Goal: Information Seeking & Learning: Learn about a topic

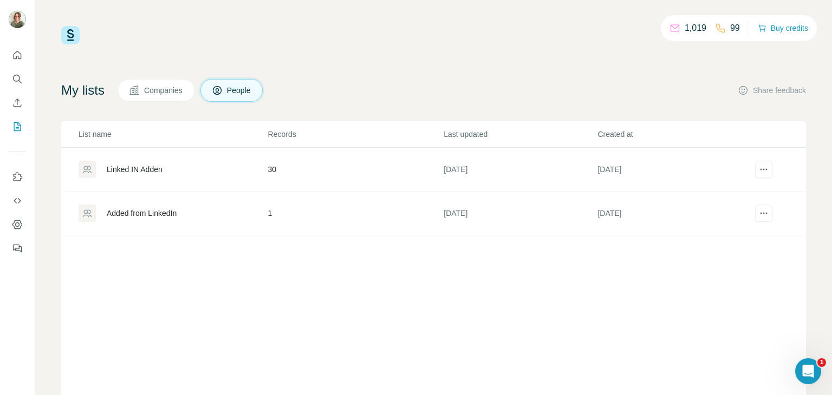
click at [159, 167] on div "Linked IN Adden" at bounding box center [135, 169] width 56 height 11
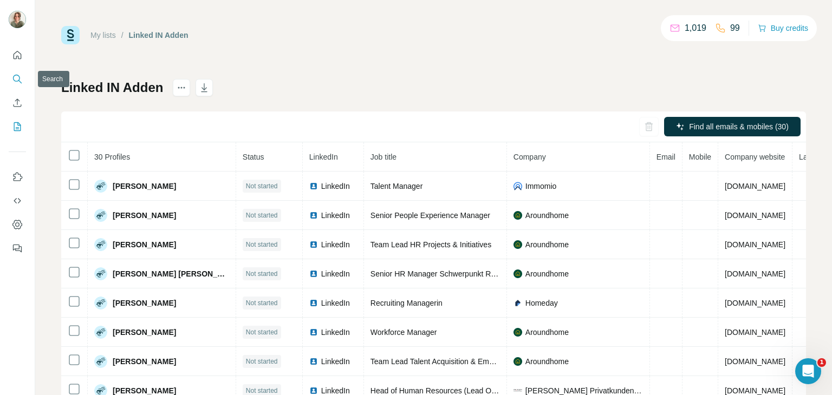
click at [18, 75] on icon "Search" at bounding box center [16, 78] width 7 height 7
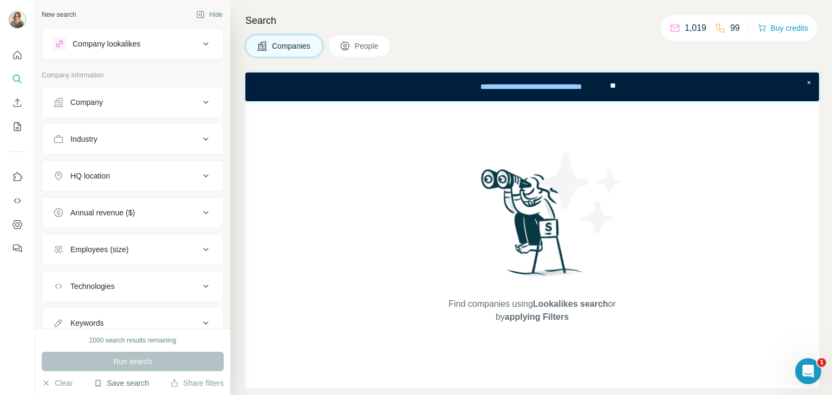
click at [141, 381] on button "Save search" at bounding box center [121, 383] width 55 height 11
click at [146, 361] on div "View my saved searches" at bounding box center [151, 365] width 114 height 22
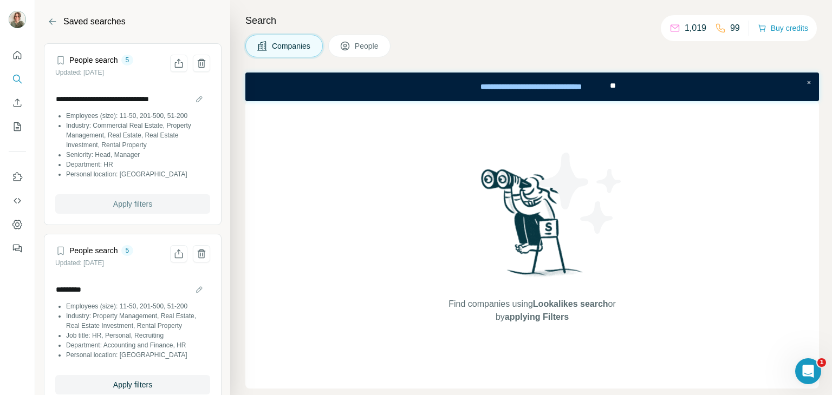
click at [134, 205] on span "Apply filters" at bounding box center [132, 204] width 39 height 11
